Goal: Task Accomplishment & Management: Manage account settings

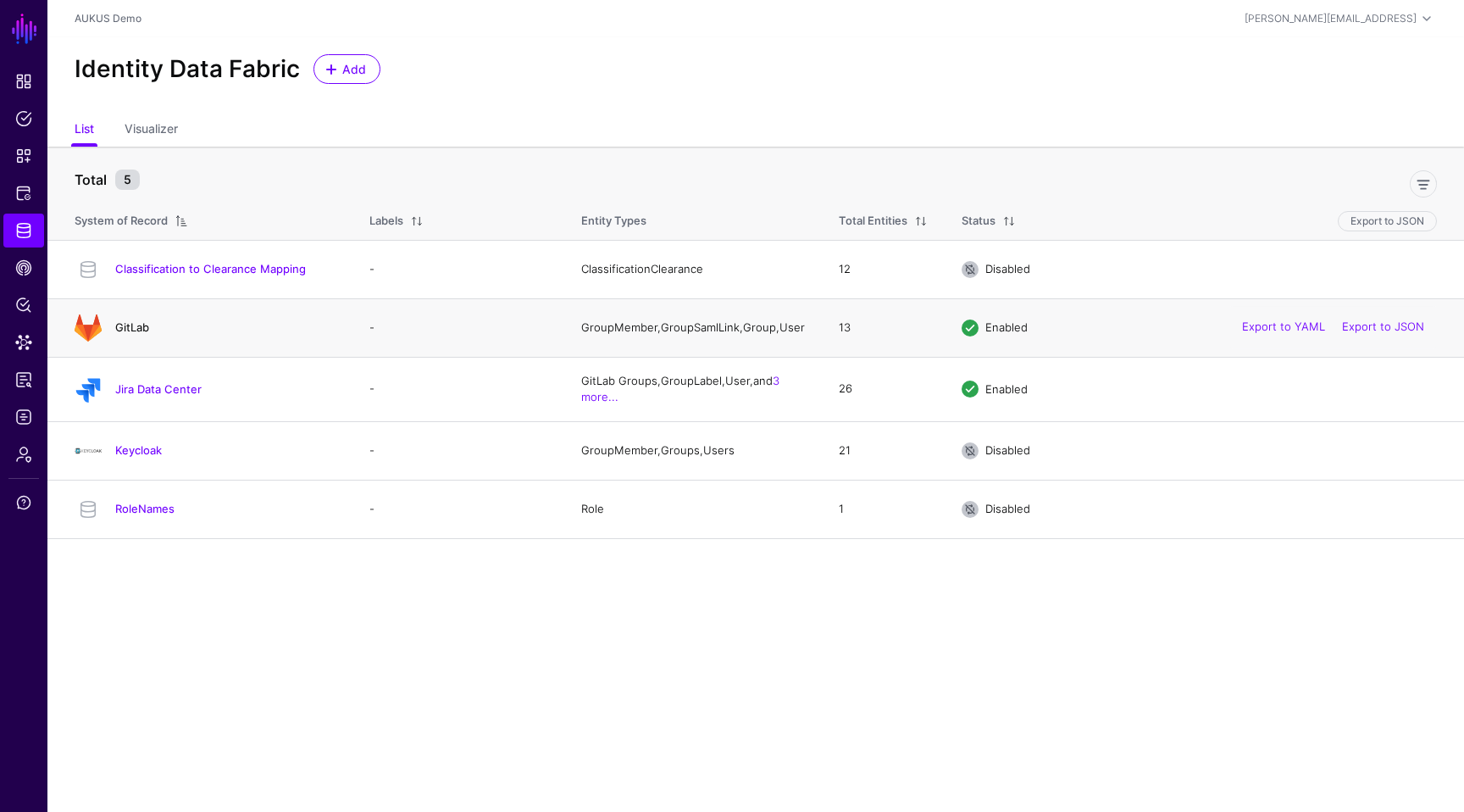
click at [145, 328] on link "GitLab" at bounding box center [132, 327] width 34 height 14
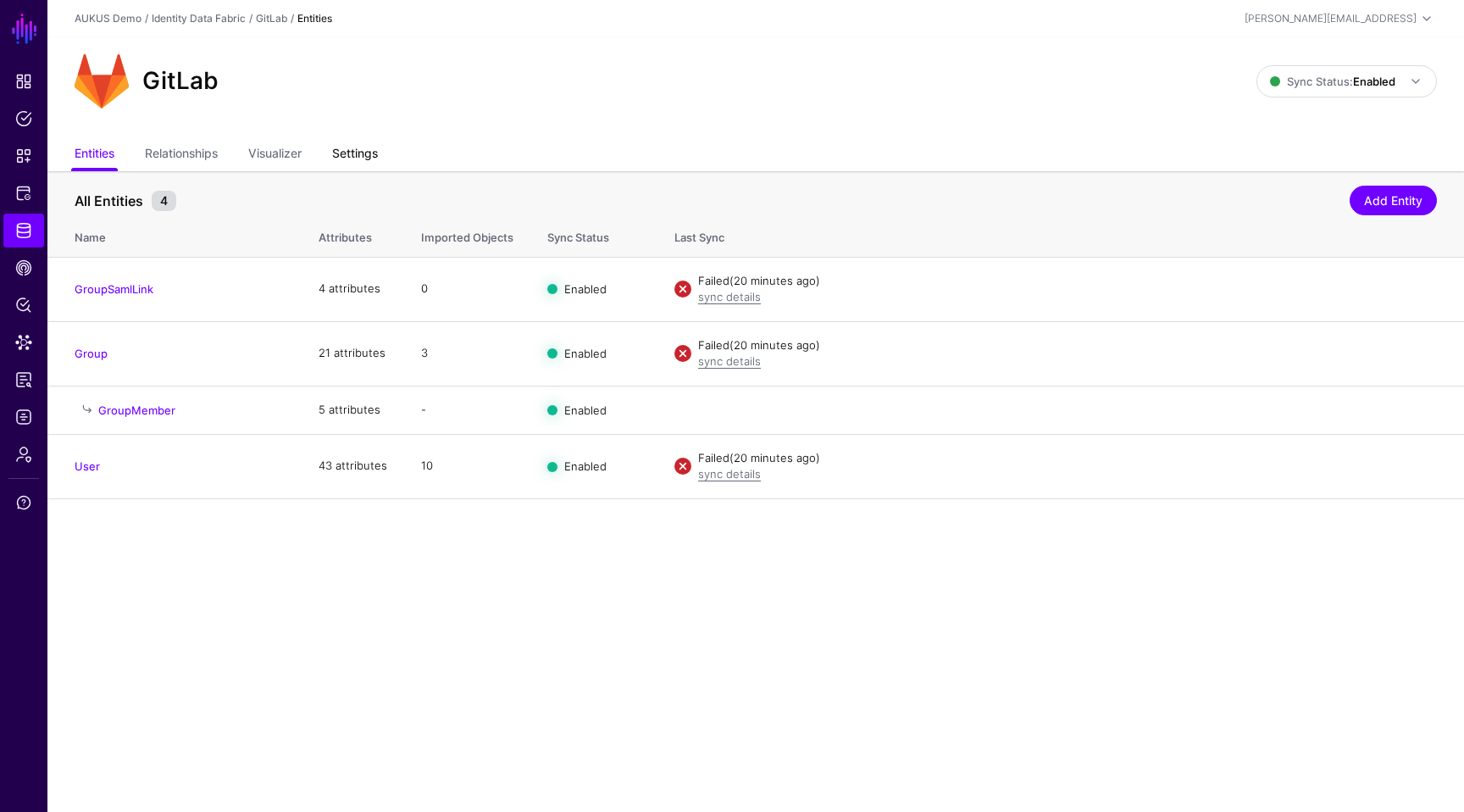
click at [367, 163] on link "Settings" at bounding box center [355, 154] width 46 height 32
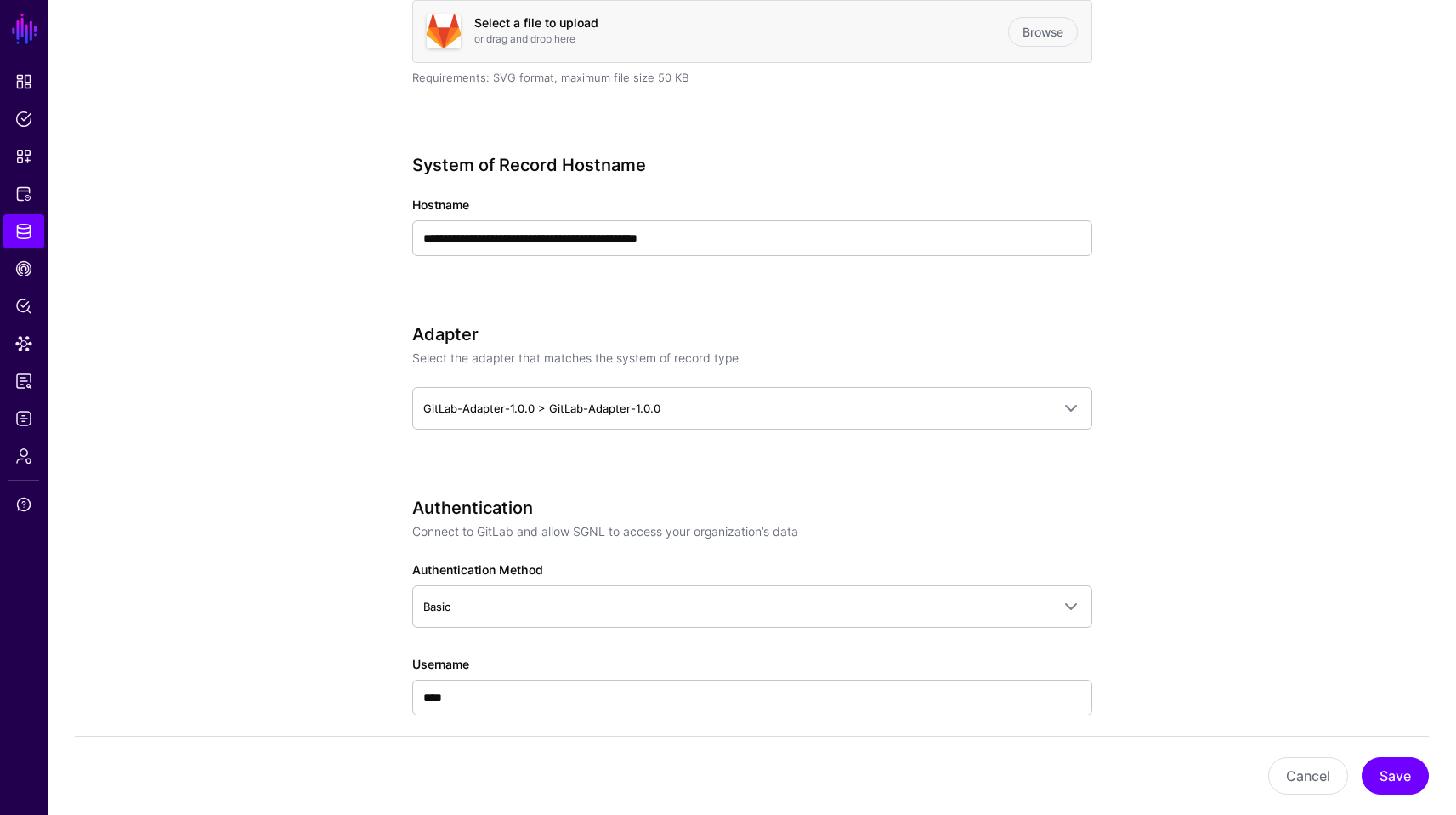
scroll to position [578, 0]
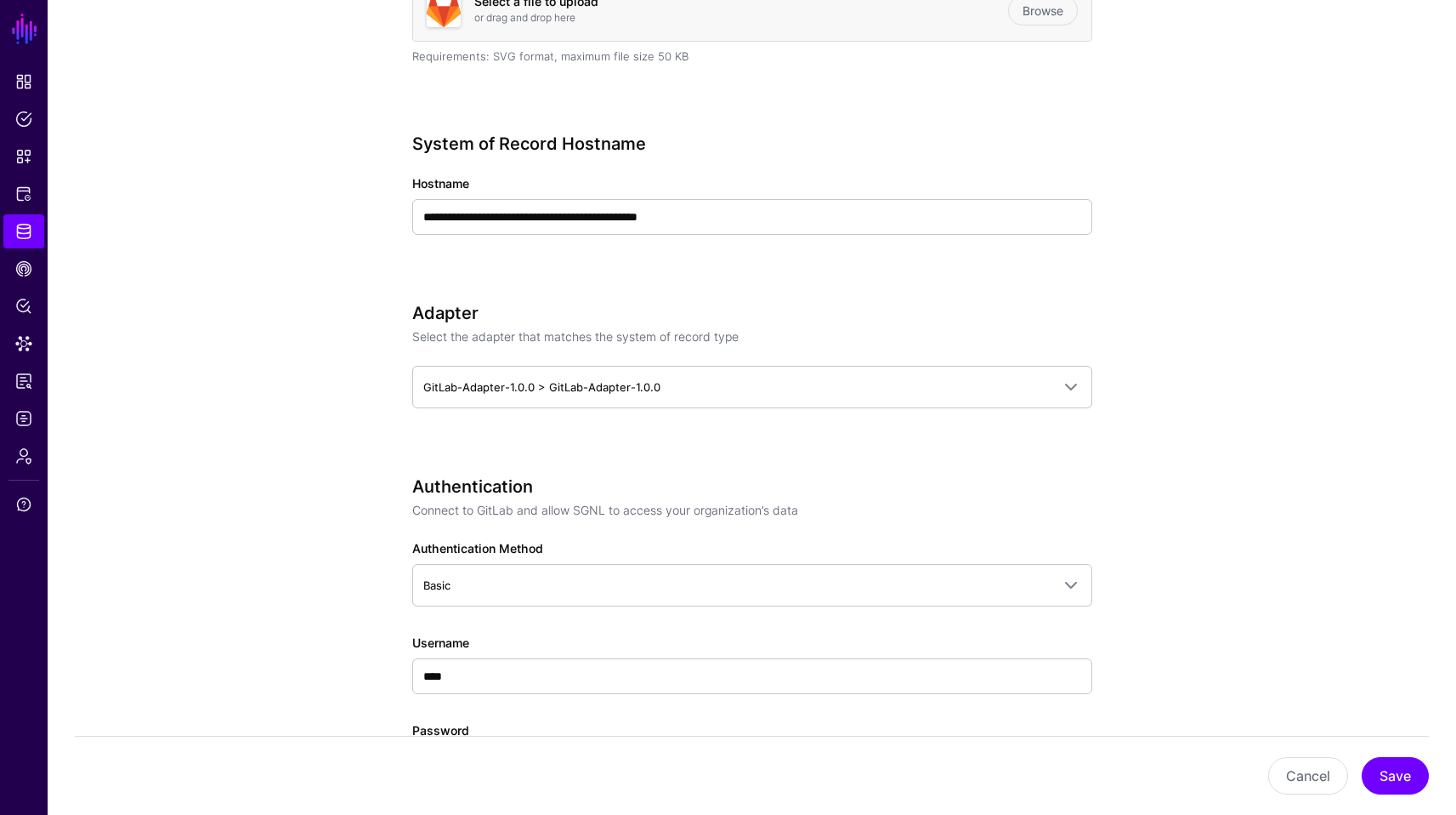
click at [840, 288] on div "**********" at bounding box center [752, 719] width 680 height 2143
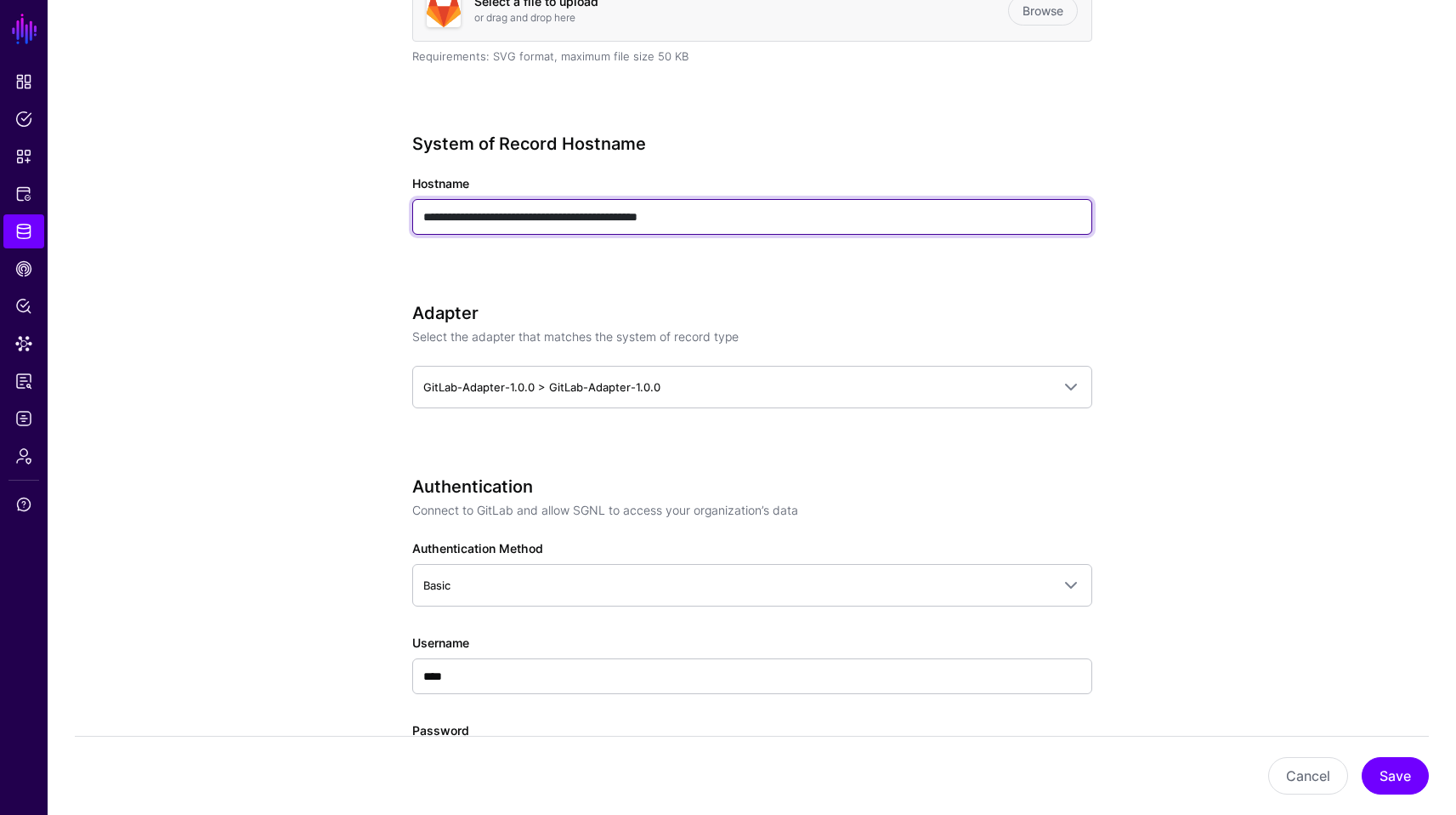
drag, startPoint x: 538, startPoint y: 220, endPoint x: 395, endPoint y: 218, distance: 143.0
click at [395, 218] on div "**********" at bounding box center [752, 757] width 789 height 2327
paste input "text"
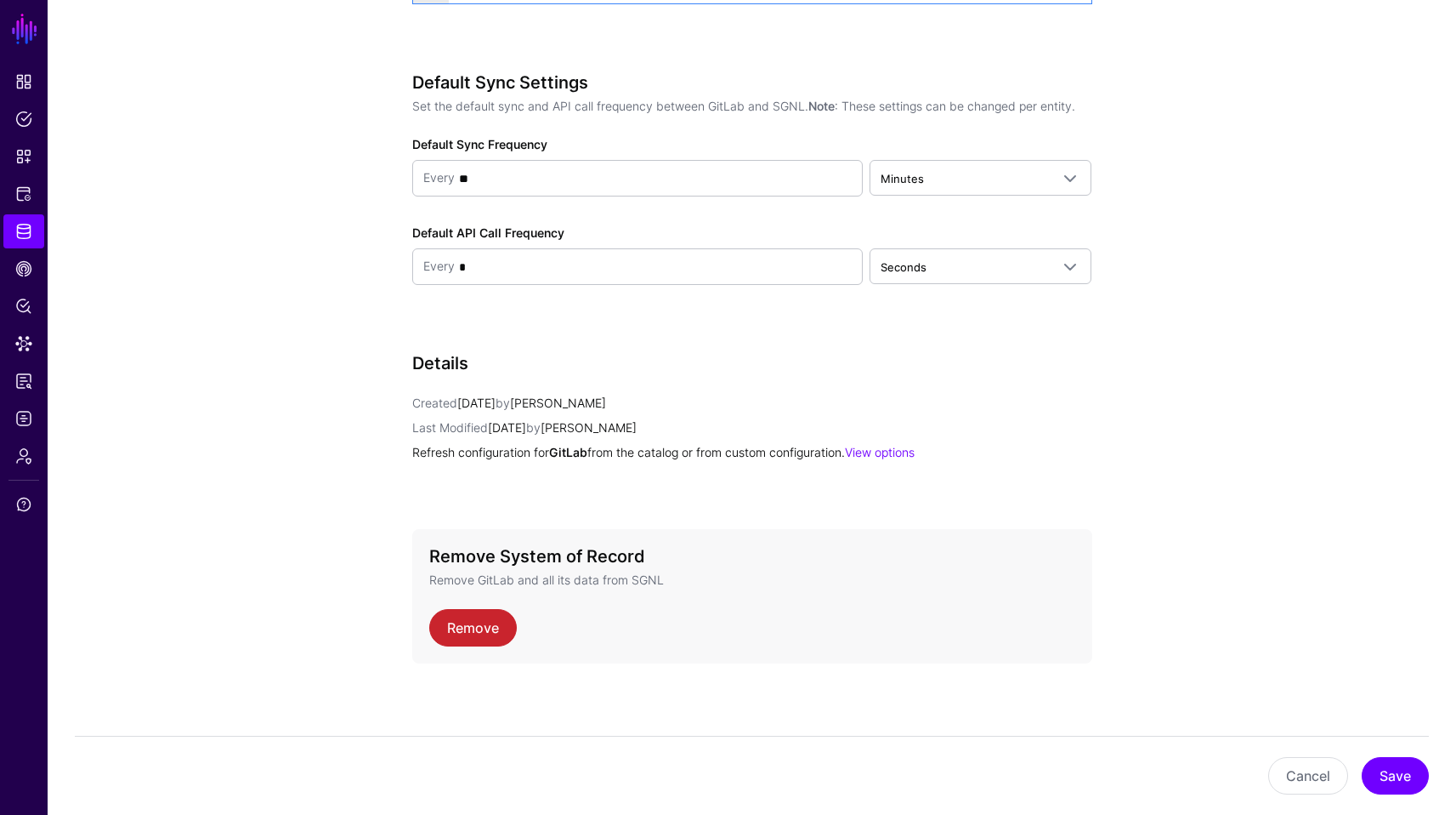
scroll to position [1681, 0]
type input "**********"
click at [1386, 757] on button "Save" at bounding box center [1396, 775] width 67 height 37
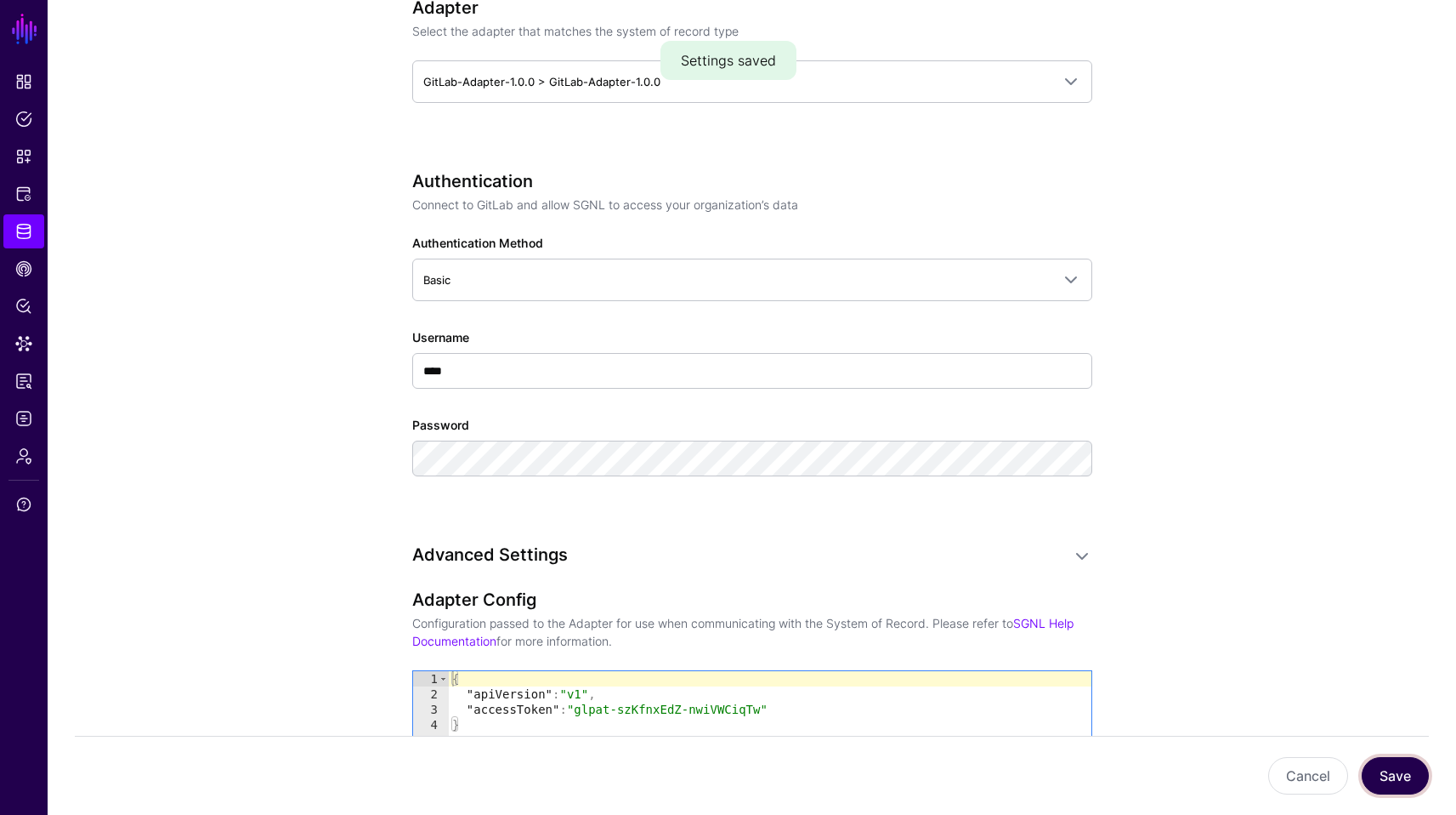
scroll to position [86, 0]
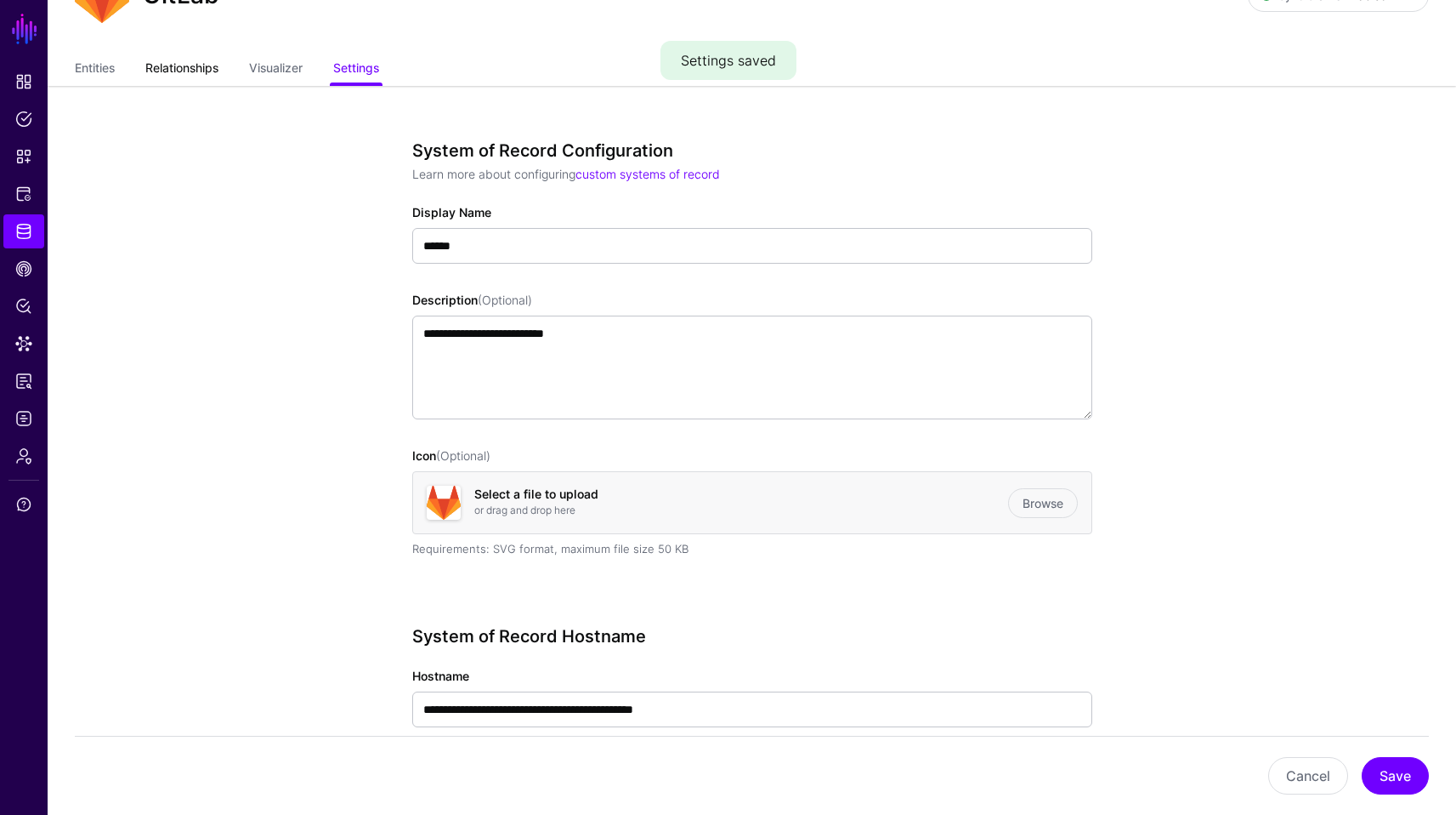
click at [197, 69] on link "Relationships" at bounding box center [181, 69] width 73 height 32
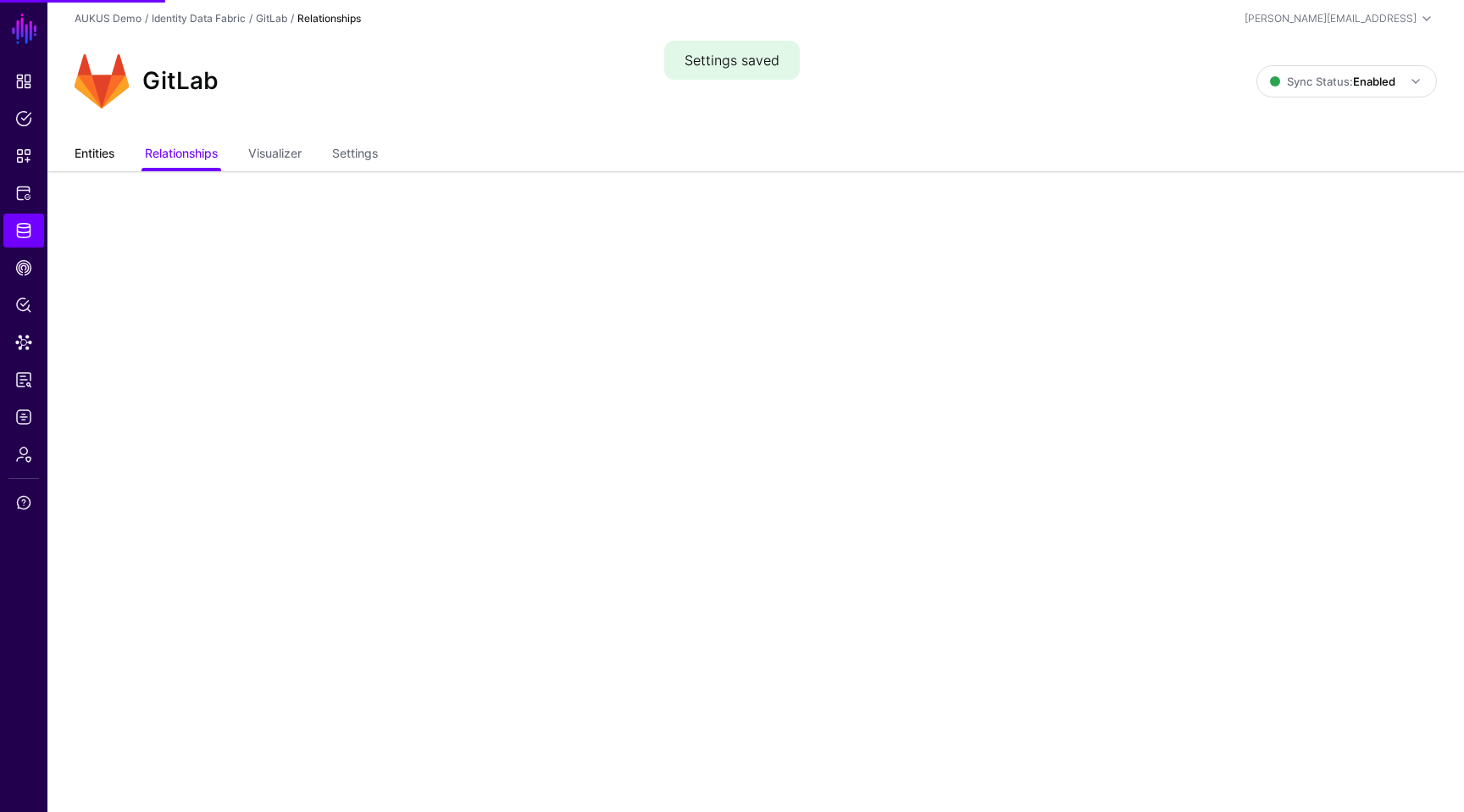
click at [99, 167] on link "Entities" at bounding box center [95, 154] width 40 height 32
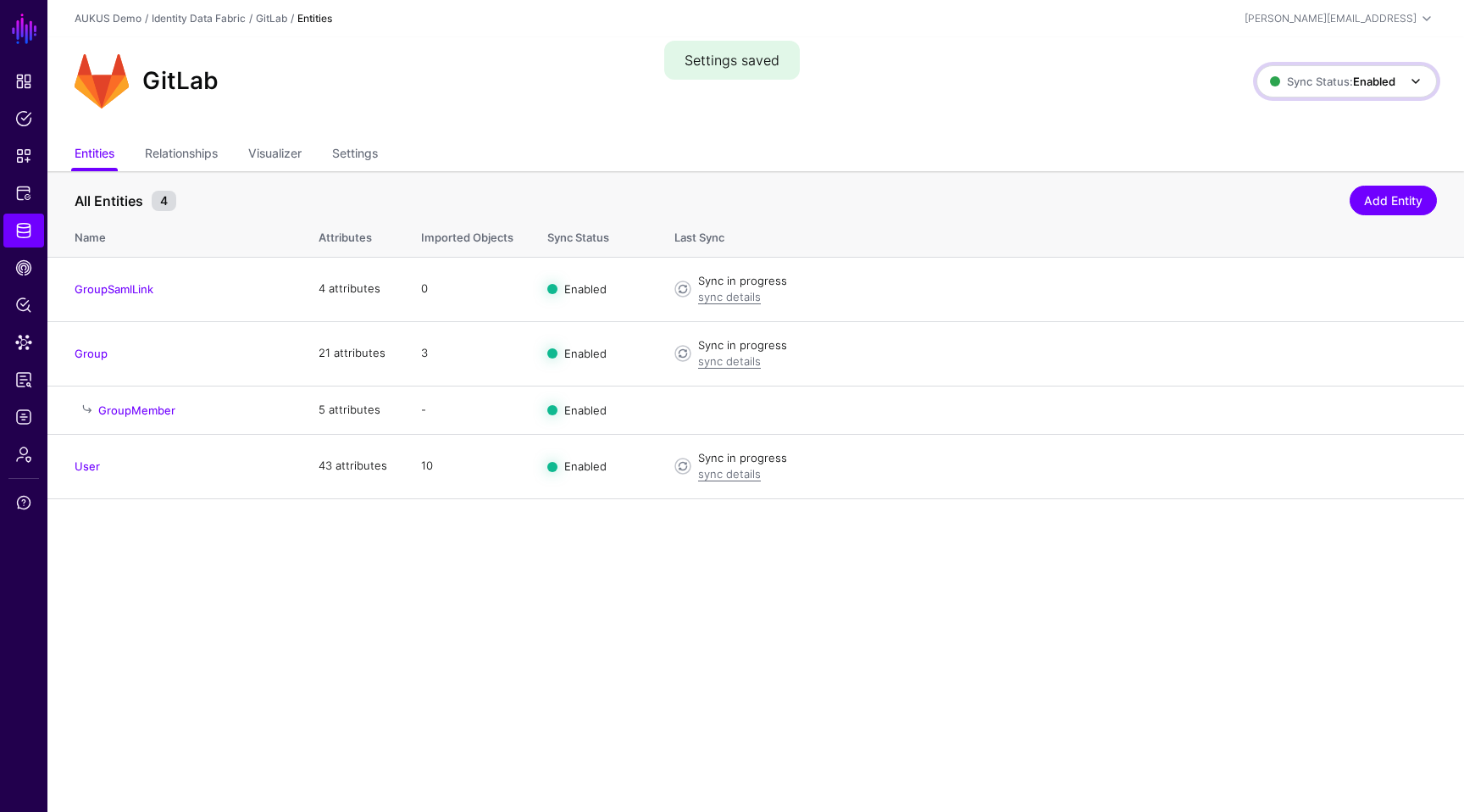
click at [1345, 92] on link "Sync Status: Enabled" at bounding box center [1347, 81] width 181 height 32
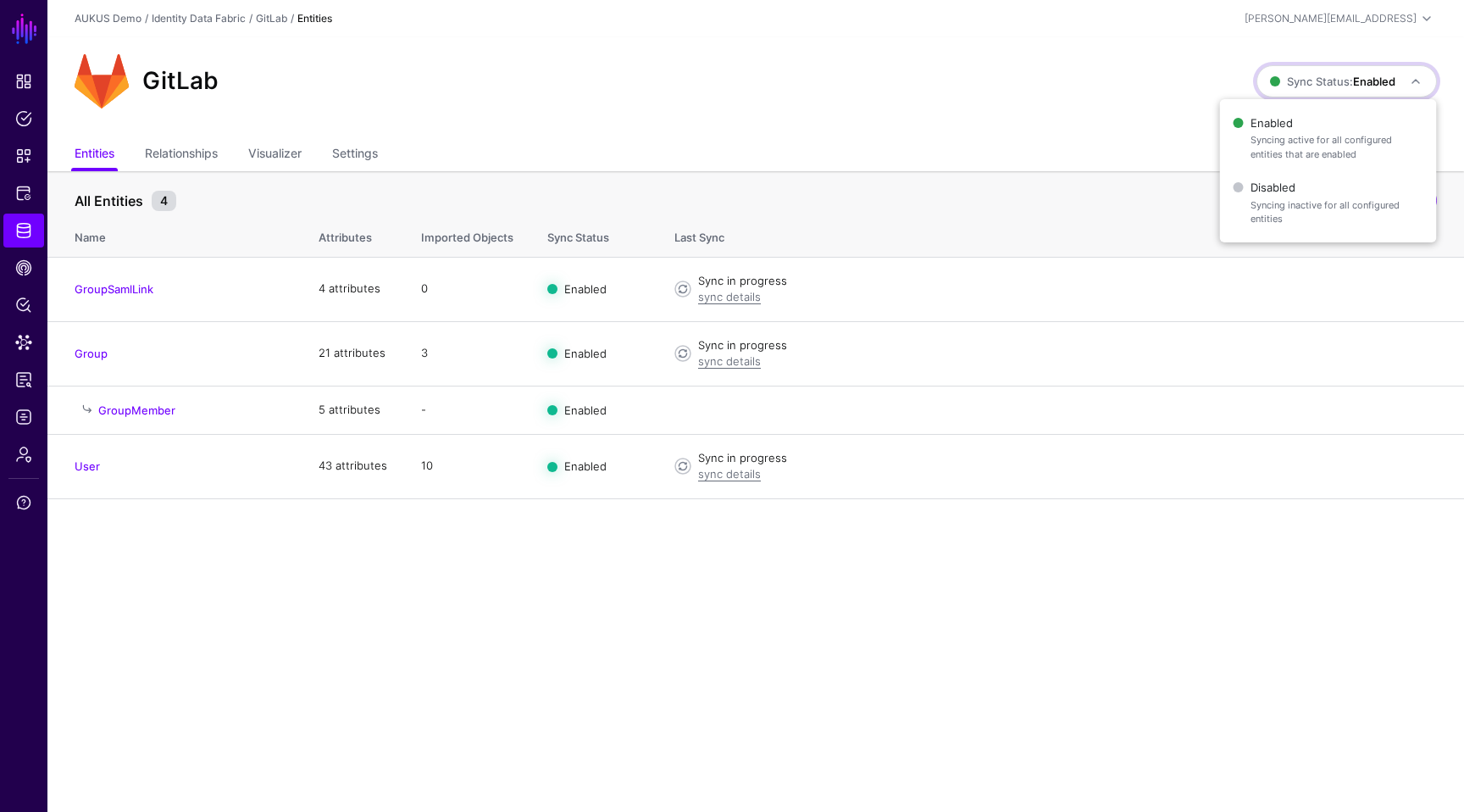
click at [1081, 574] on main "SGNL Dashboard Policies Snippets Protected Systems Identity Data Fabric CAEP Hu…" at bounding box center [732, 406] width 1464 height 812
click at [893, 153] on ul "Entities Relationships Visualizer Settings" at bounding box center [756, 154] width 1362 height 32
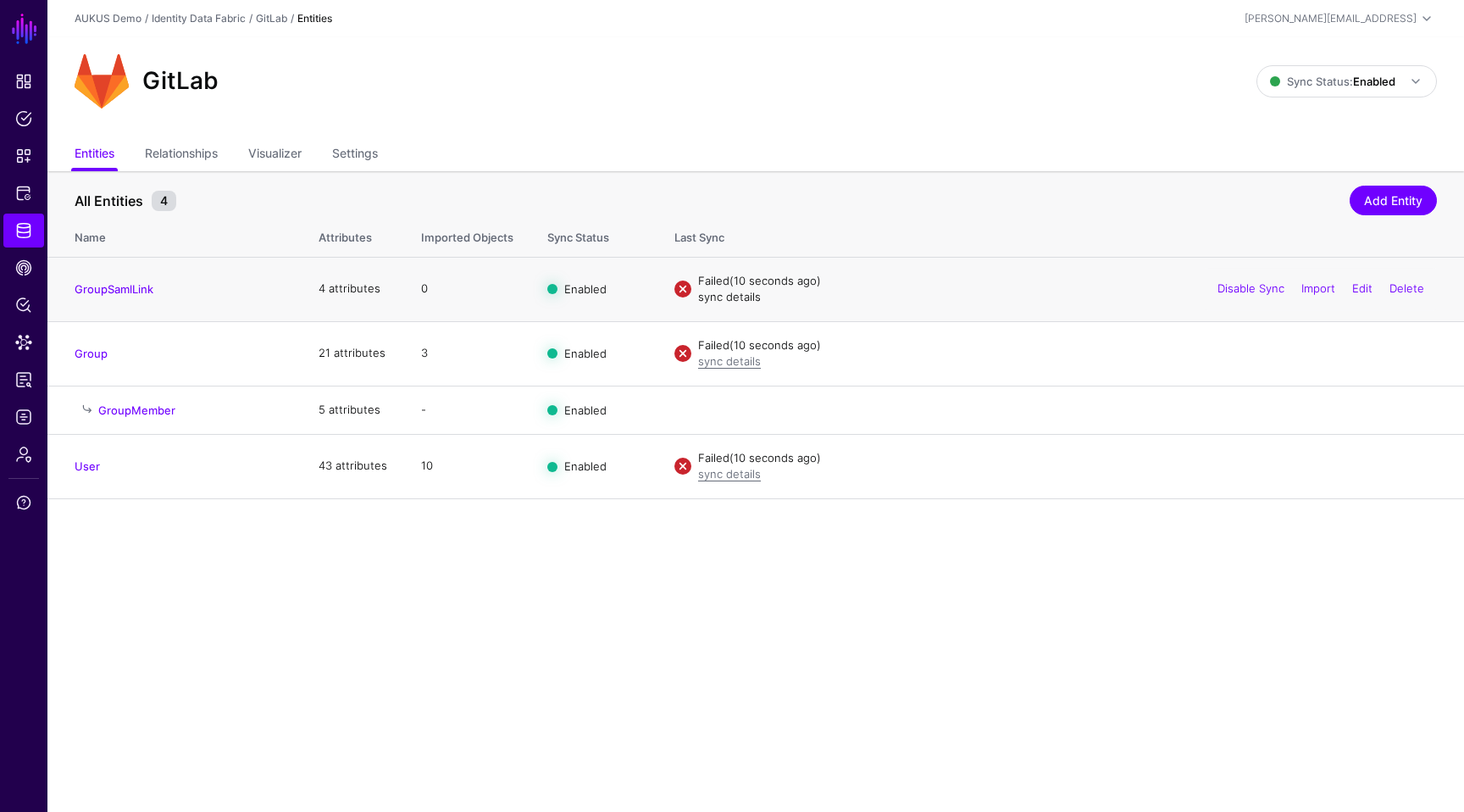
click at [723, 294] on link "sync details" at bounding box center [729, 296] width 63 height 14
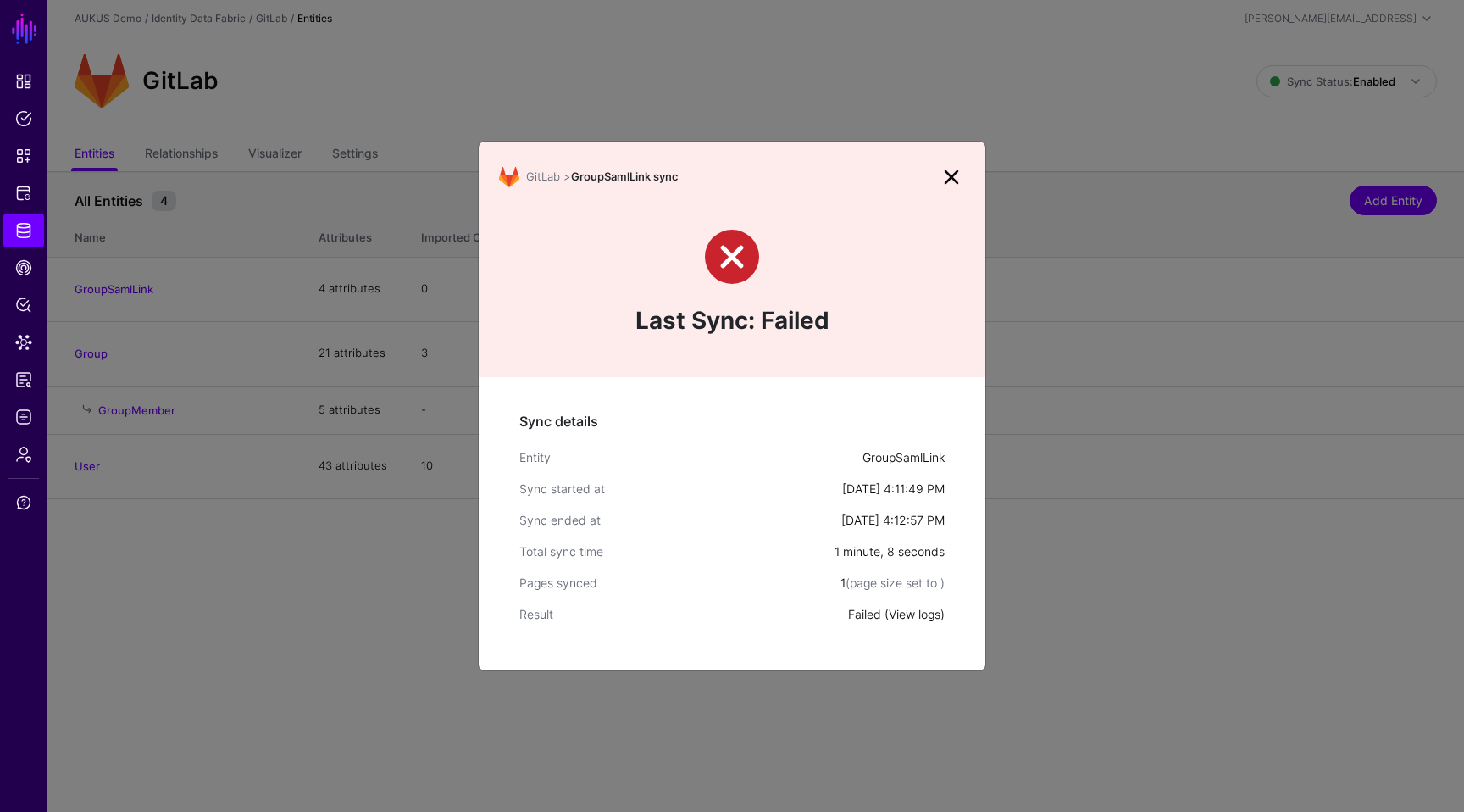
click at [905, 620] on div "Failed ( View logs )" at bounding box center [896, 613] width 96 height 18
click at [910, 618] on link "View logs" at bounding box center [915, 613] width 52 height 15
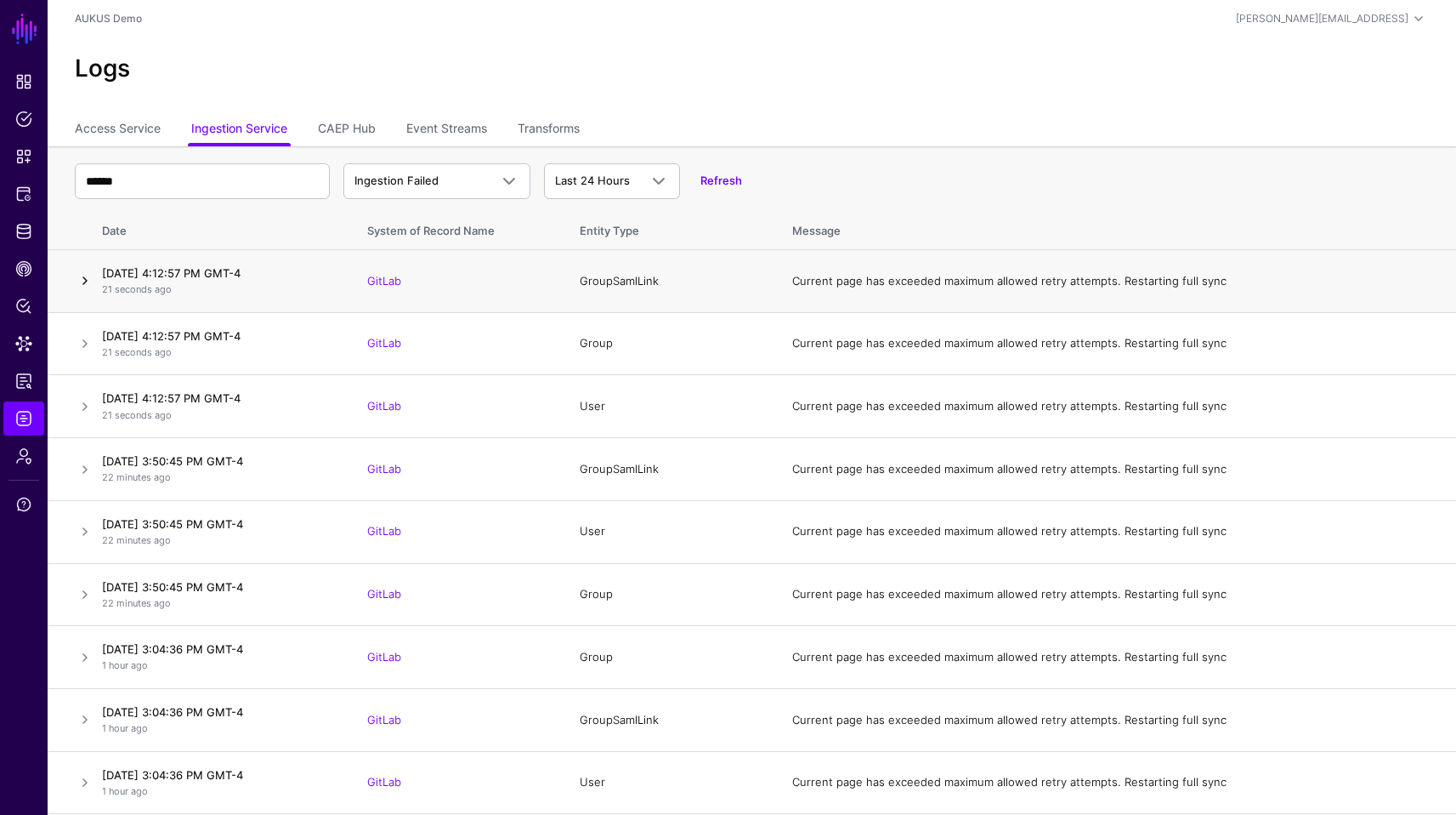
click at [87, 287] on link at bounding box center [86, 281] width 21 height 21
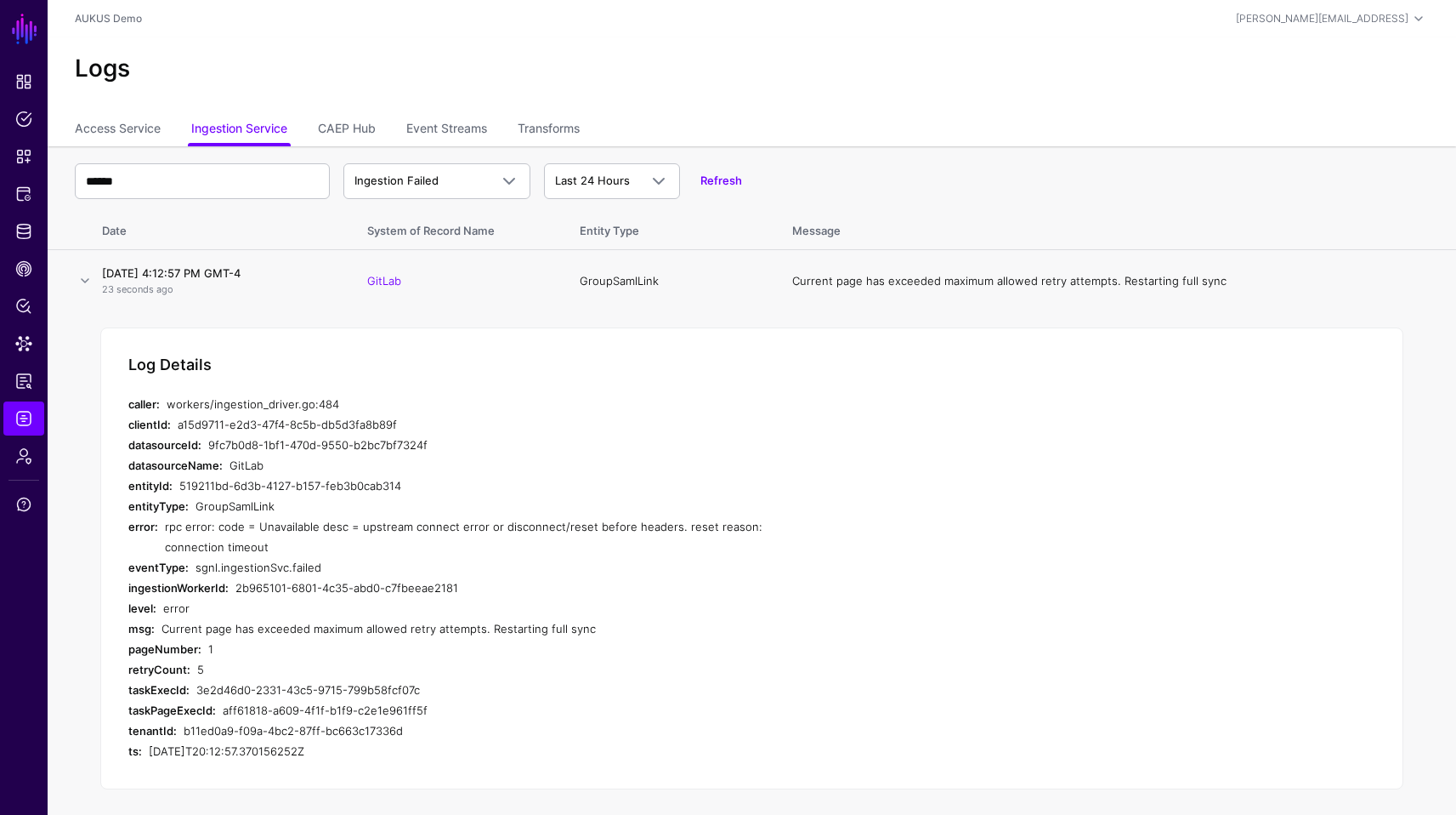
click at [379, 576] on div "sgnl.ingestionSvc.failed" at bounding box center [501, 567] width 613 height 21
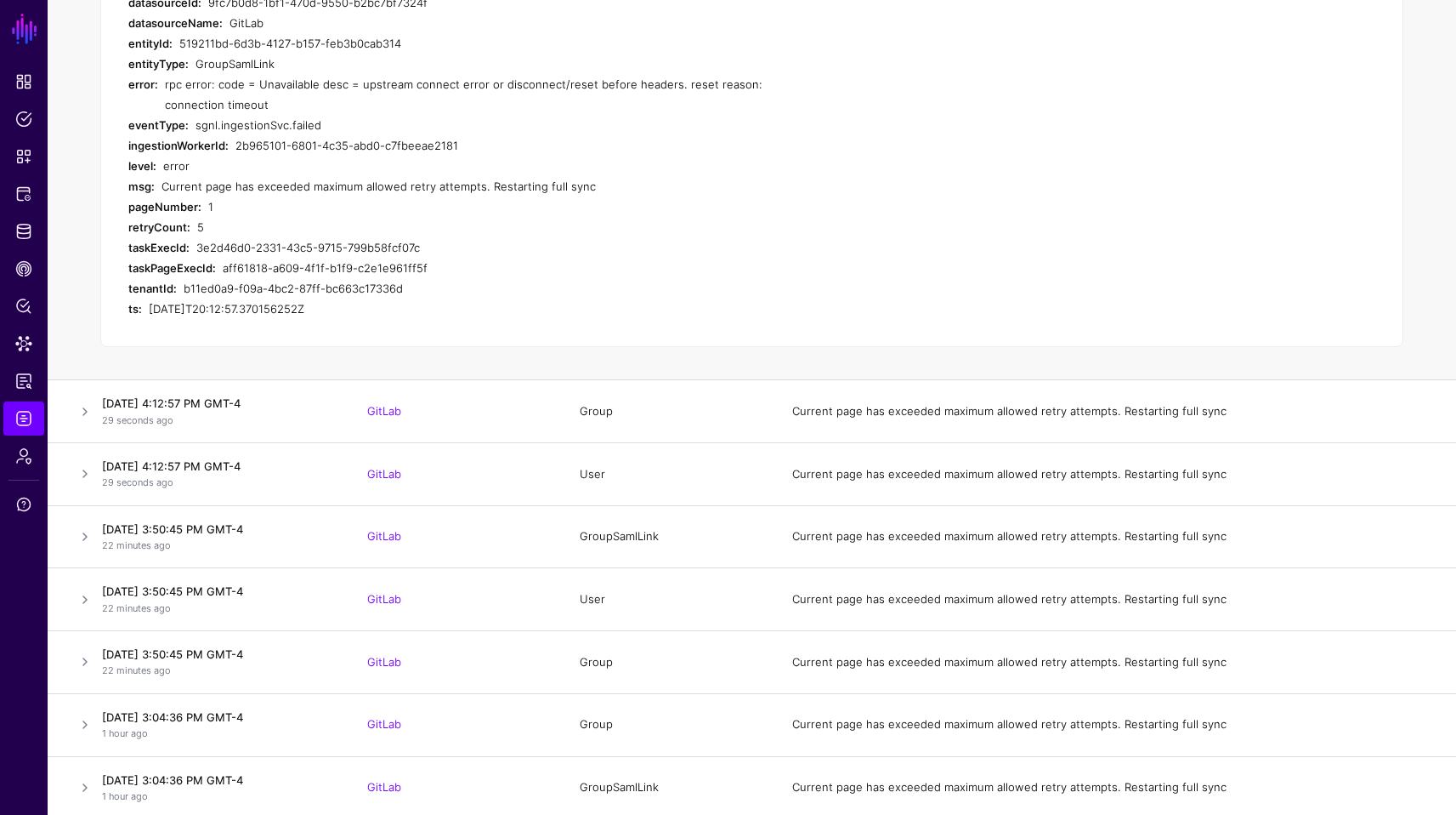
scroll to position [476, 0]
